Goal: Check status

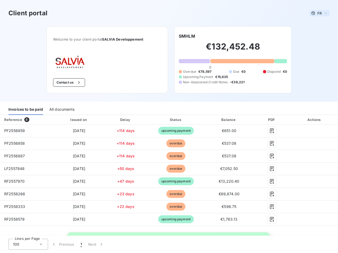
click at [317, 13] on span "FR" at bounding box center [319, 13] width 4 height 4
click at [66, 83] on button "Contact us" at bounding box center [69, 82] width 32 height 8
click at [185, 36] on div "Welcome to your client portal SALVIA Developpement Contact us SMHLM €132,452.48…" at bounding box center [169, 63] width 262 height 75
click at [26, 109] on div "Invoices to be paid" at bounding box center [25, 109] width 35 height 11
click at [61, 109] on div "All documents" at bounding box center [61, 109] width 25 height 11
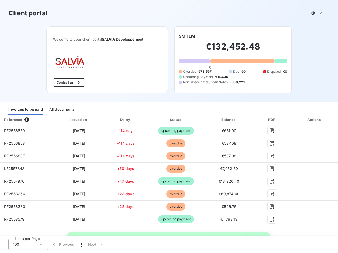
click at [78, 120] on th "Issued on" at bounding box center [79, 119] width 51 height 9
click at [124, 120] on th "Delay" at bounding box center [125, 119] width 42 height 9
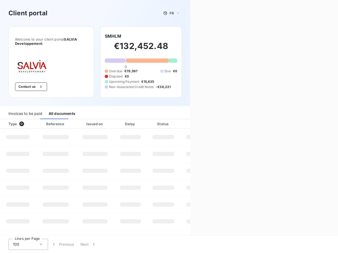
click at [173, 120] on th "Status" at bounding box center [163, 123] width 34 height 9
